Goal: Task Accomplishment & Management: Manage account settings

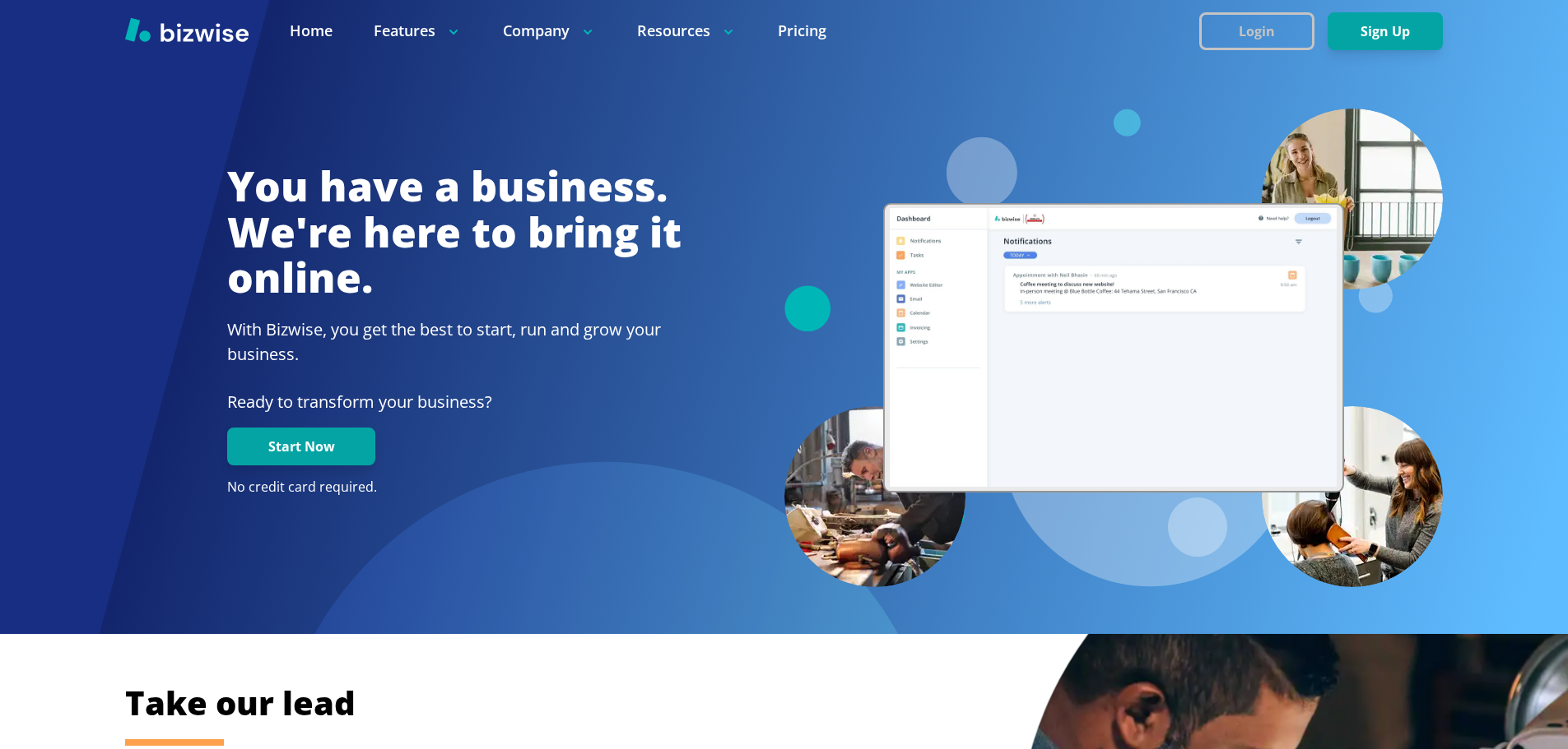
click at [1266, 20] on button "Login" at bounding box center [1257, 32] width 115 height 38
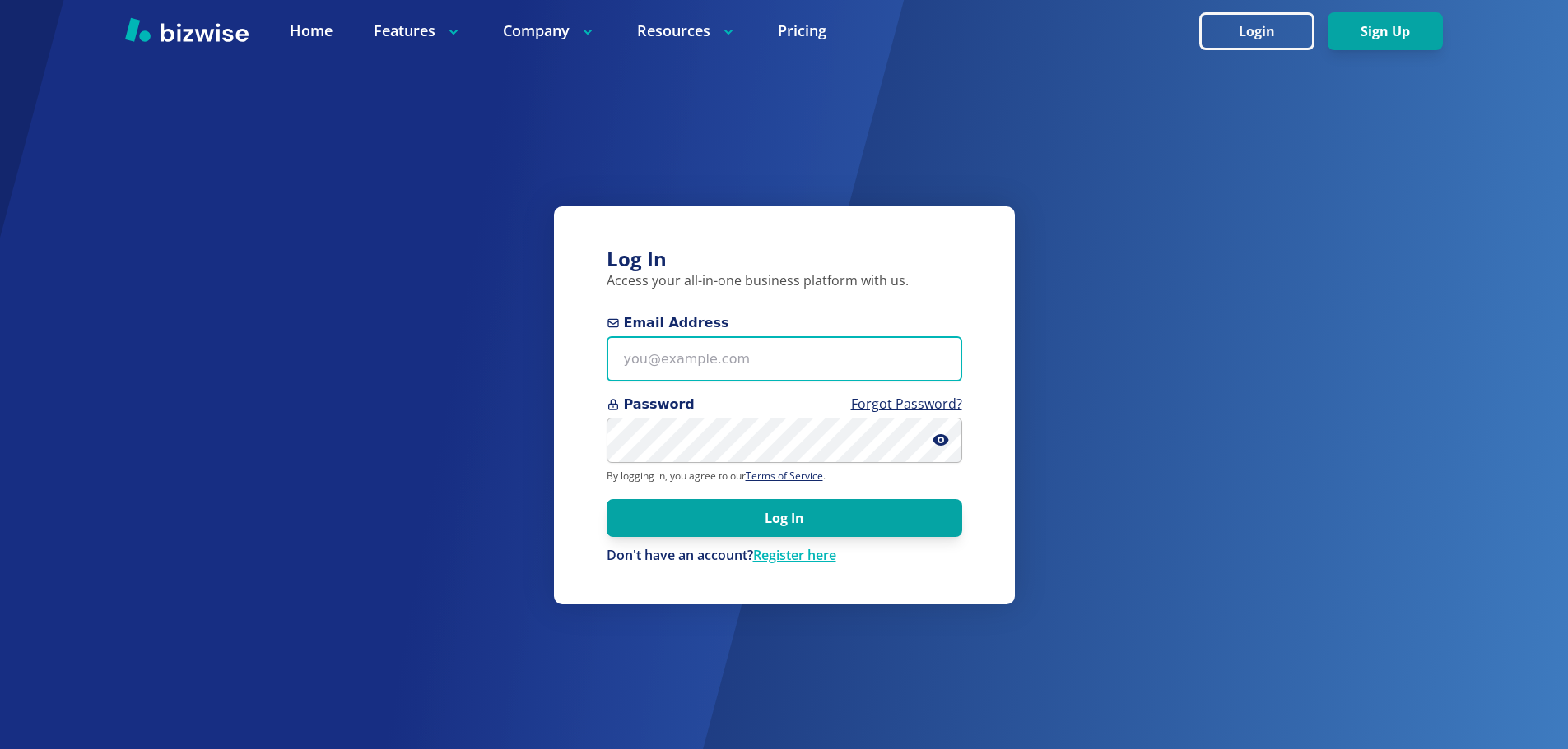
click at [669, 368] on input "Email Address" at bounding box center [784, 359] width 355 height 45
paste input "[PERSON_NAME][EMAIL_ADDRESS][DOMAIN_NAME]"
type input "[PERSON_NAME][EMAIL_ADDRESS][DOMAIN_NAME]"
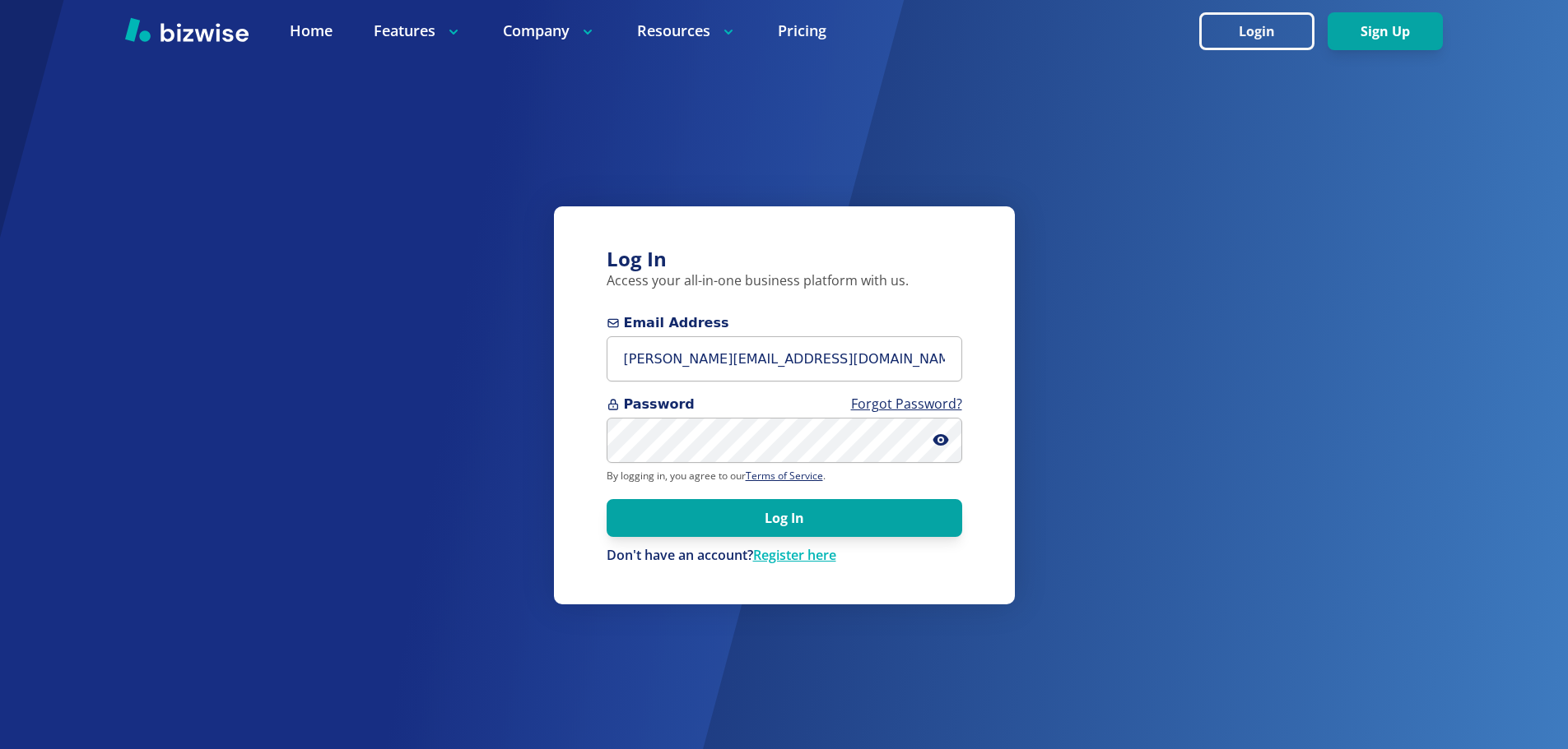
click at [952, 440] on span at bounding box center [947, 441] width 30 height 45
click at [934, 434] on icon at bounding box center [940, 440] width 16 height 16
click at [866, 520] on button "Log In" at bounding box center [784, 518] width 355 height 38
